Goal: Information Seeking & Learning: Learn about a topic

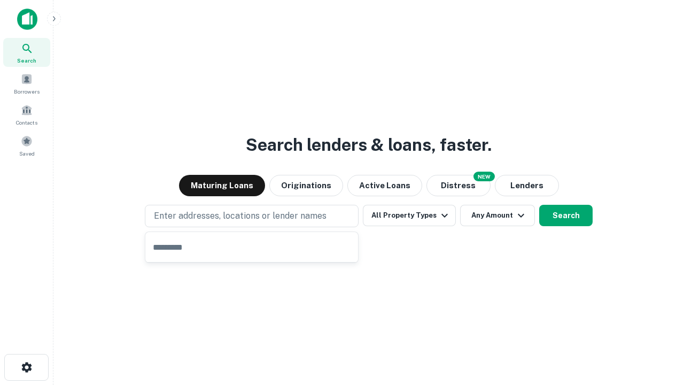
type input "**********"
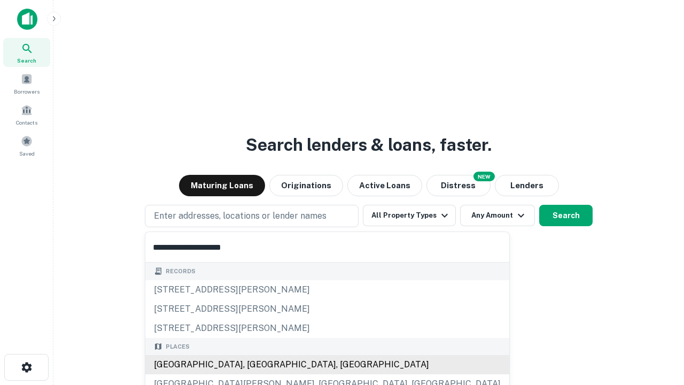
click at [255, 364] on div "[GEOGRAPHIC_DATA], [GEOGRAPHIC_DATA], [GEOGRAPHIC_DATA]" at bounding box center [327, 364] width 364 height 19
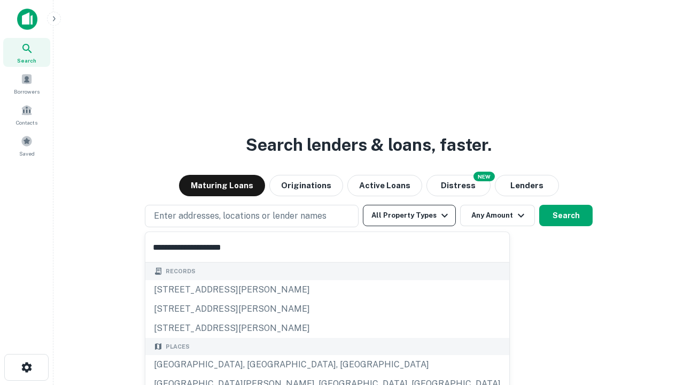
click at [409, 215] on button "All Property Types" at bounding box center [409, 215] width 93 height 21
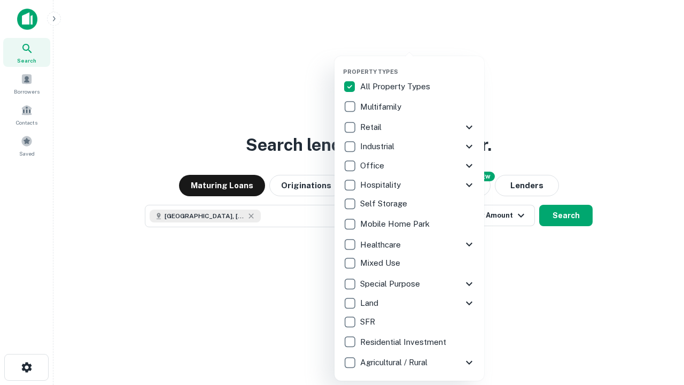
click at [418, 65] on button "button" at bounding box center [418, 65] width 150 height 1
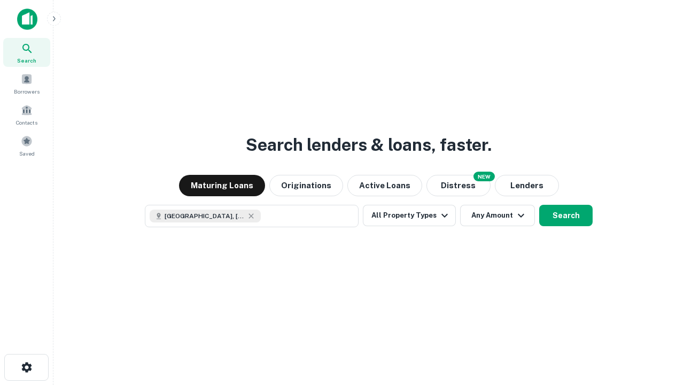
scroll to position [17, 0]
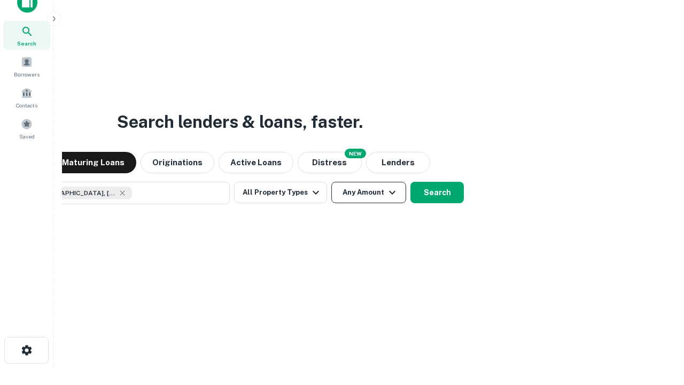
click at [331, 182] on button "Any Amount" at bounding box center [368, 192] width 75 height 21
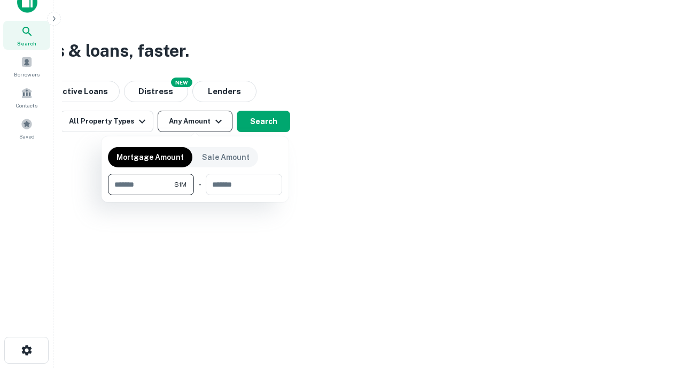
type input "*******"
click at [195, 195] on button "button" at bounding box center [195, 195] width 174 height 1
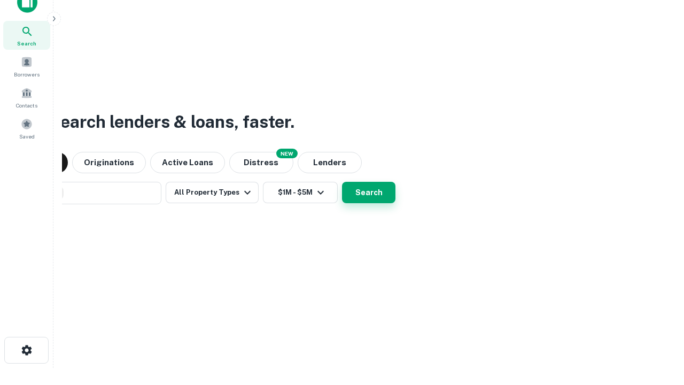
click at [342, 182] on button "Search" at bounding box center [368, 192] width 53 height 21
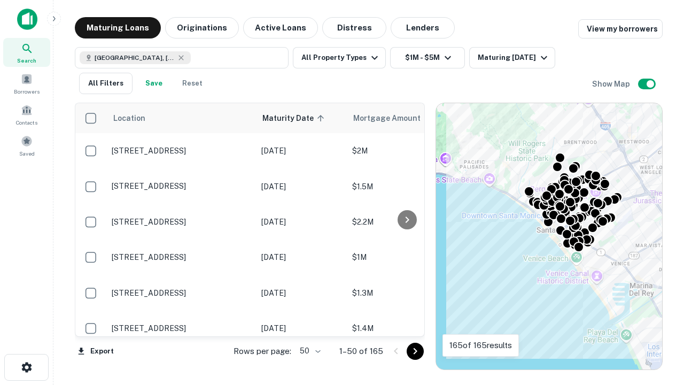
click at [308, 351] on body "Search Borrowers Contacts Saved Maturing Loans Originations Active Loans Distre…" at bounding box center [342, 192] width 684 height 385
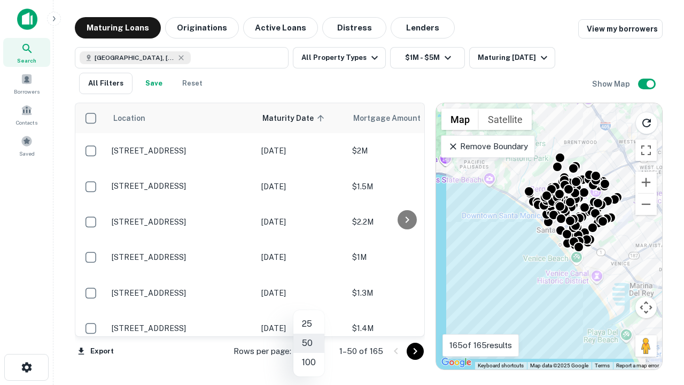
click at [309, 324] on li "25" at bounding box center [308, 323] width 31 height 19
